Goal: Use online tool/utility: Utilize a website feature to perform a specific function

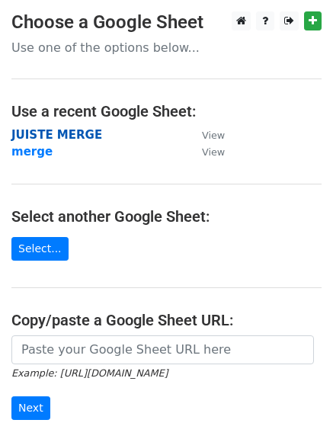
click at [53, 139] on strong "JUISTE MERGE" at bounding box center [56, 135] width 91 height 14
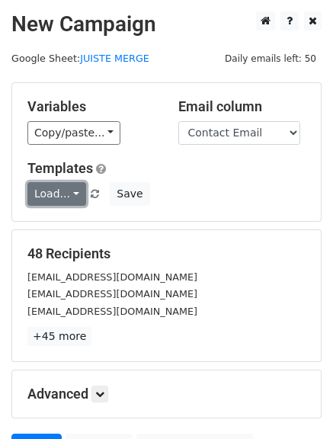
click at [56, 194] on link "Load..." at bounding box center [56, 194] width 59 height 24
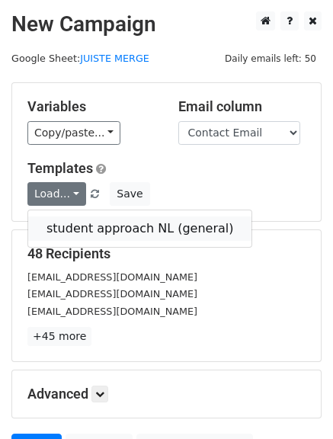
click at [67, 218] on link "student approach NL (general)" at bounding box center [139, 228] width 223 height 24
